Goal: Entertainment & Leisure: Consume media (video, audio)

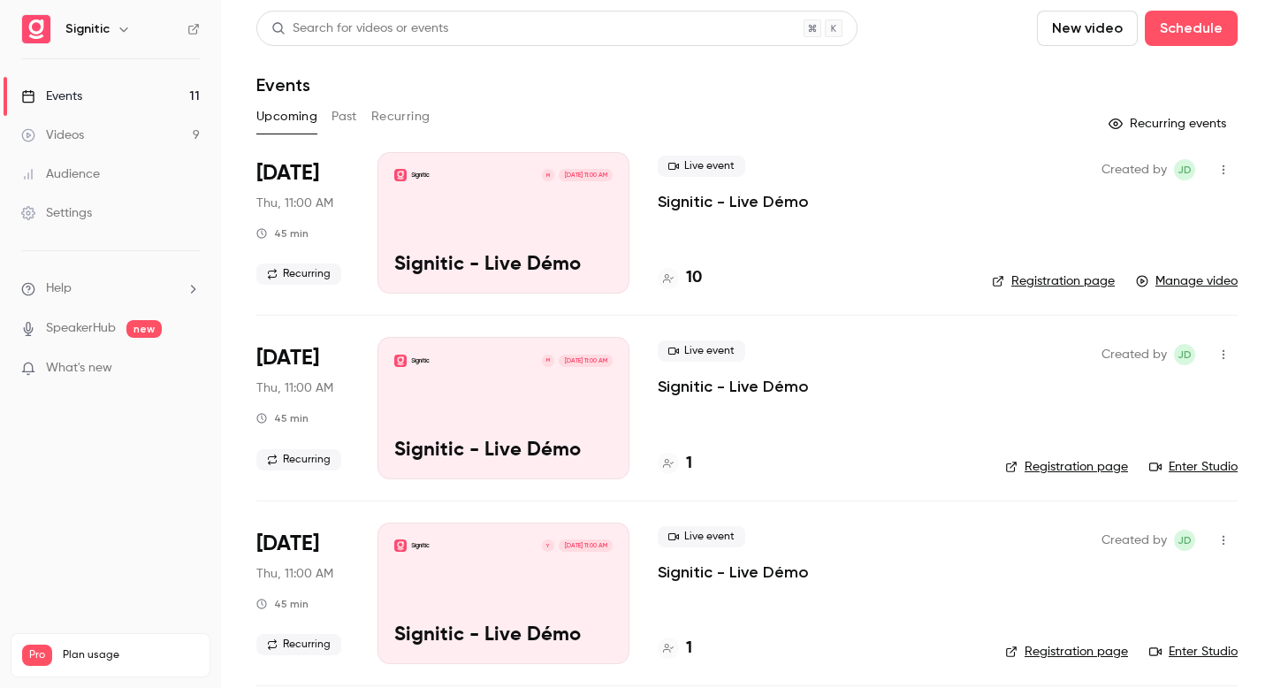
click at [991, 202] on li "[DATE] Thu, 11:00 AM 45 min Recurring Signitic M [DATE] 11:00 AM Signitic - Liv…" at bounding box center [746, 233] width 981 height 163
click at [1209, 275] on link "Manage video" at bounding box center [1187, 281] width 102 height 18
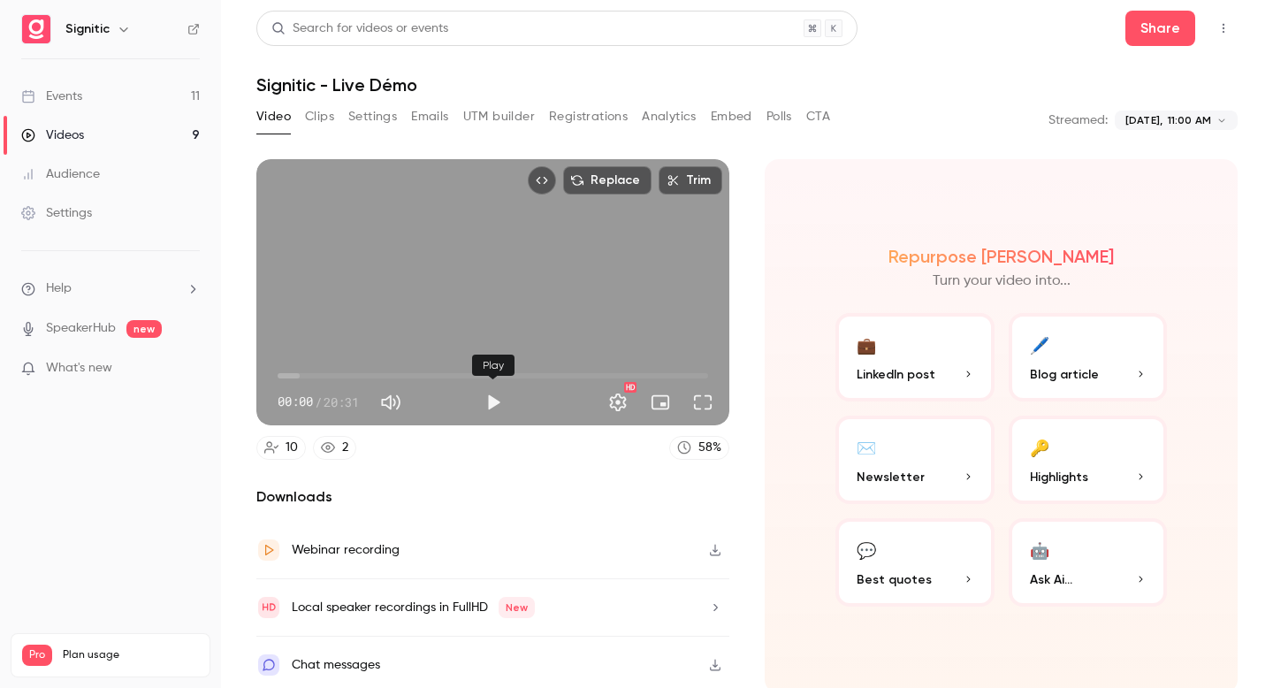
click at [494, 400] on button "Play" at bounding box center [493, 402] width 35 height 35
click at [288, 376] on span "00:02" at bounding box center [493, 376] width 431 height 28
click at [299, 377] on span "01:00" at bounding box center [493, 376] width 431 height 28
click at [307, 377] on span "01:23" at bounding box center [306, 375] width 5 height 5
click at [330, 379] on span "02:29" at bounding box center [493, 376] width 431 height 28
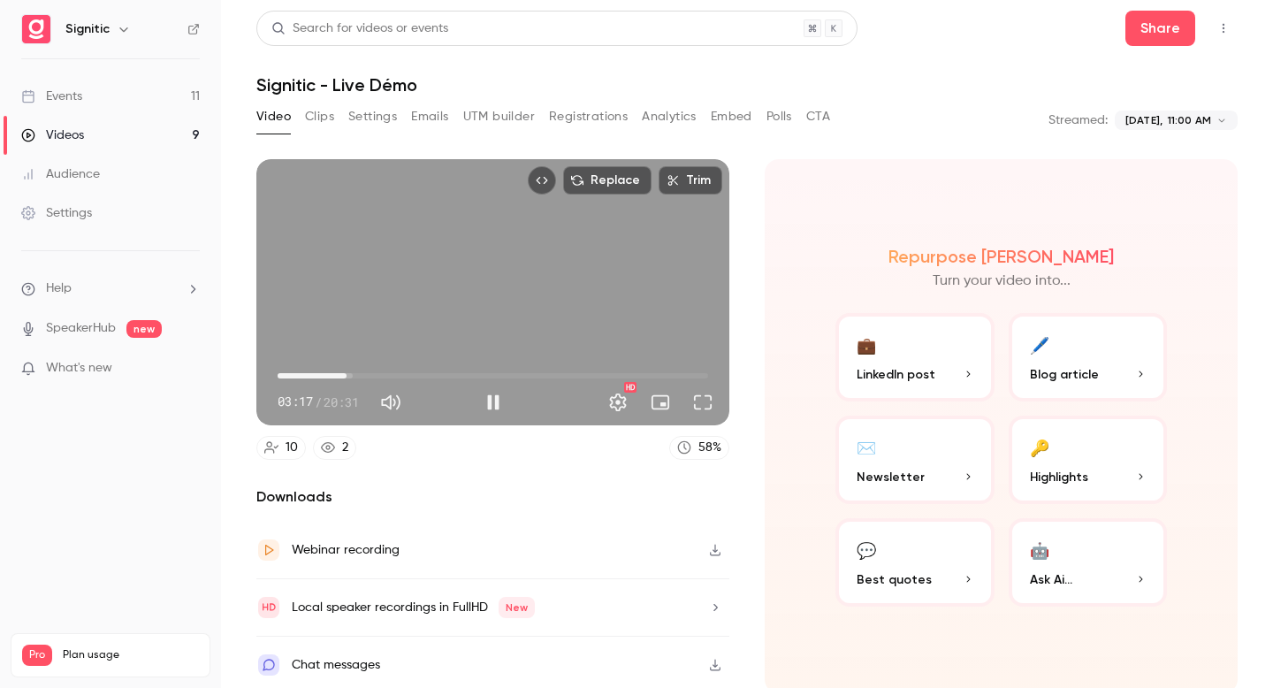
click at [347, 376] on span "03:17" at bounding box center [493, 376] width 431 height 28
click at [595, 370] on span "15:08" at bounding box center [493, 376] width 431 height 28
click at [633, 374] on span "15:10" at bounding box center [493, 376] width 431 height 28
click at [479, 400] on button "Pause" at bounding box center [493, 402] width 35 height 35
type input "******"
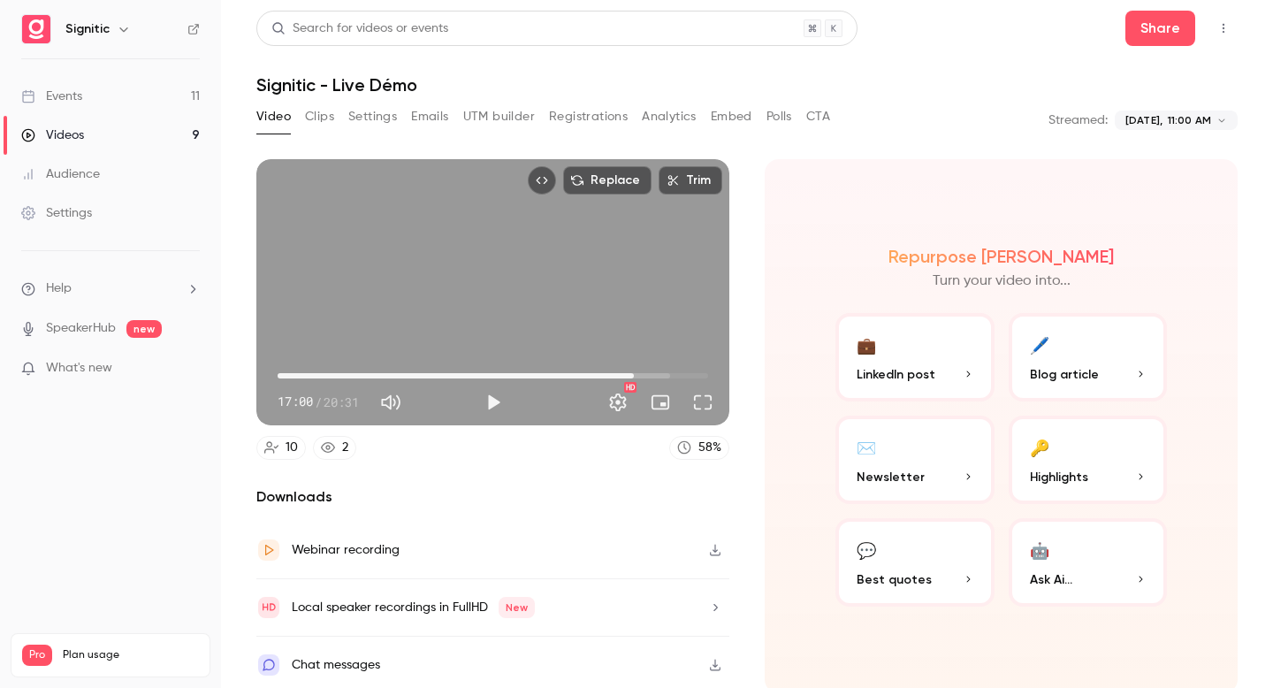
click at [108, 98] on link "Events 11" at bounding box center [110, 96] width 221 height 39
